Goal: Task Accomplishment & Management: Use online tool/utility

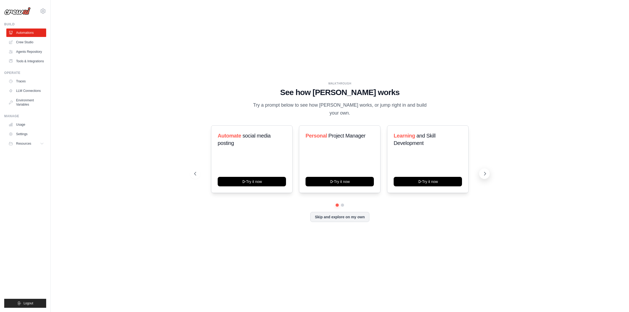
click at [486, 172] on icon at bounding box center [484, 173] width 5 height 5
